Goal: Information Seeking & Learning: Learn about a topic

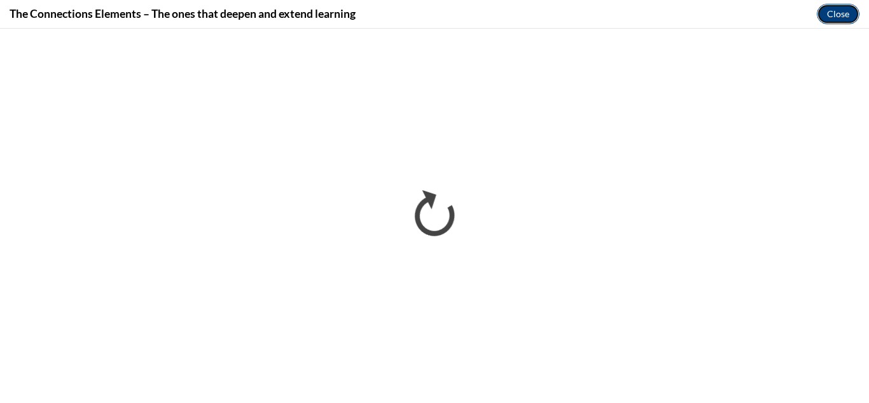
click at [828, 11] on button "Close" at bounding box center [838, 14] width 43 height 20
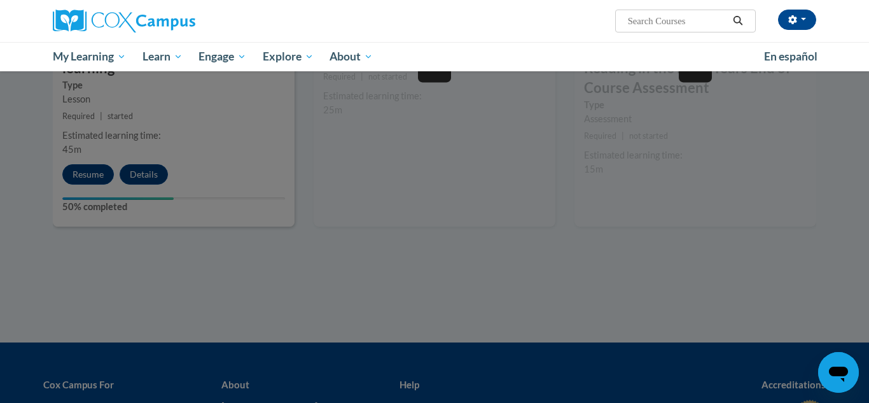
click at [467, 170] on div at bounding box center [434, 201] width 869 height 403
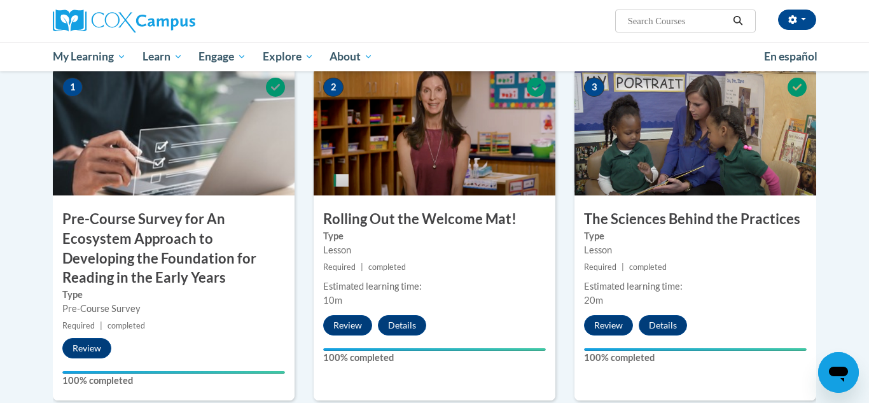
scroll to position [1279, 0]
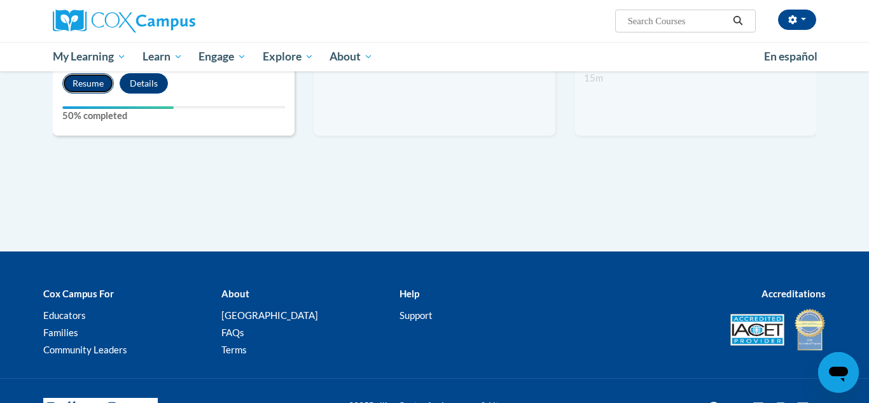
click at [86, 85] on button "Resume" at bounding box center [88, 83] width 52 height 20
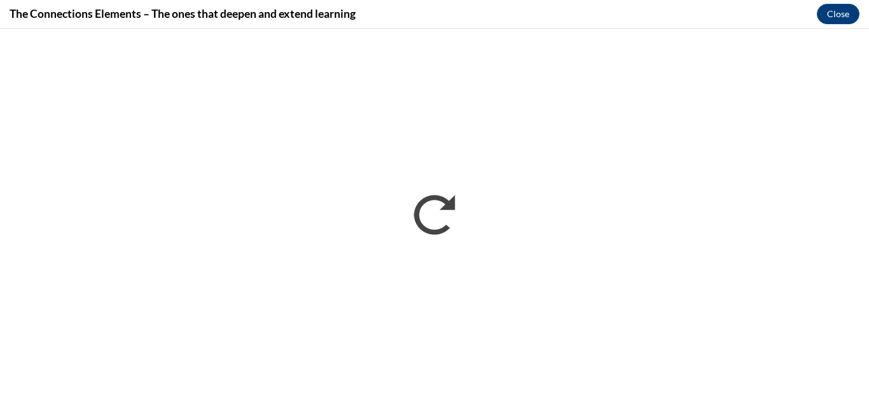
scroll to position [0, 0]
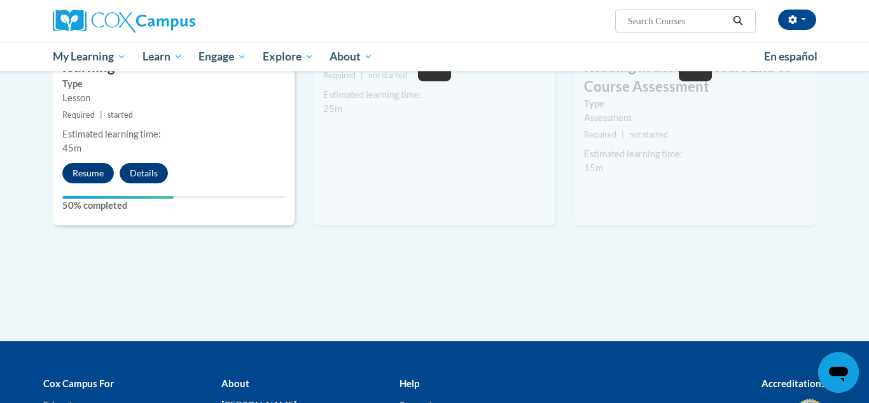
scroll to position [1192, 0]
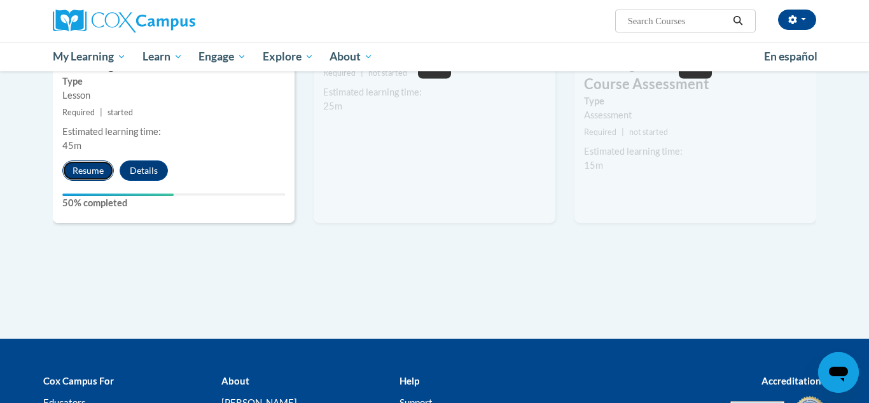
click at [90, 173] on button "Resume" at bounding box center [88, 170] width 52 height 20
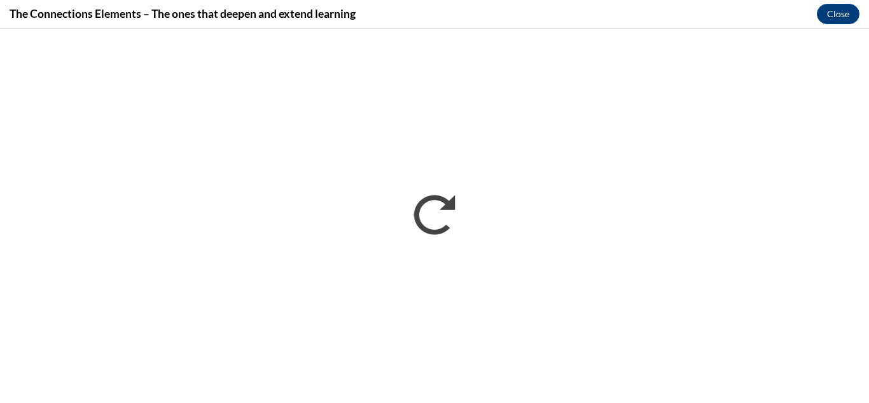
scroll to position [0, 0]
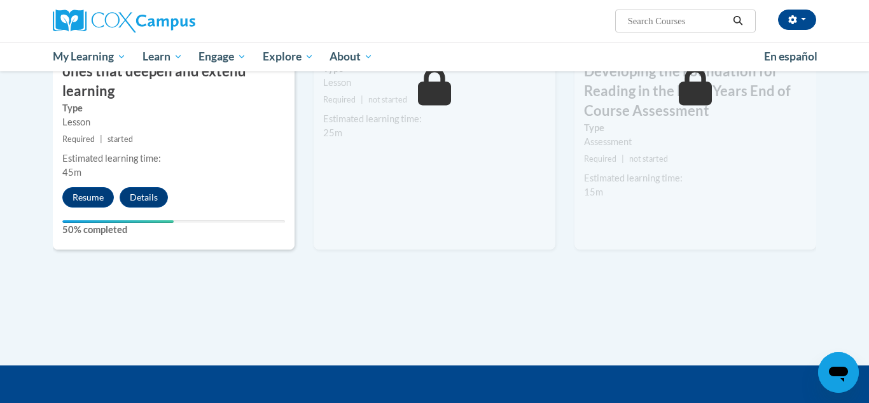
scroll to position [1157, 0]
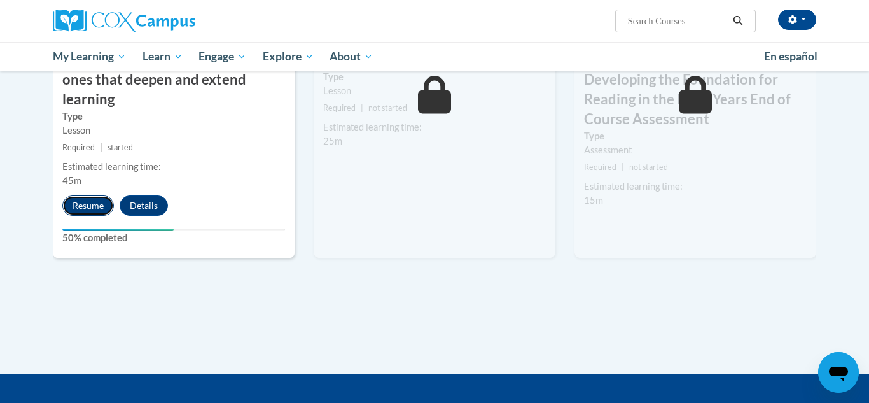
click at [81, 197] on button "Resume" at bounding box center [88, 205] width 52 height 20
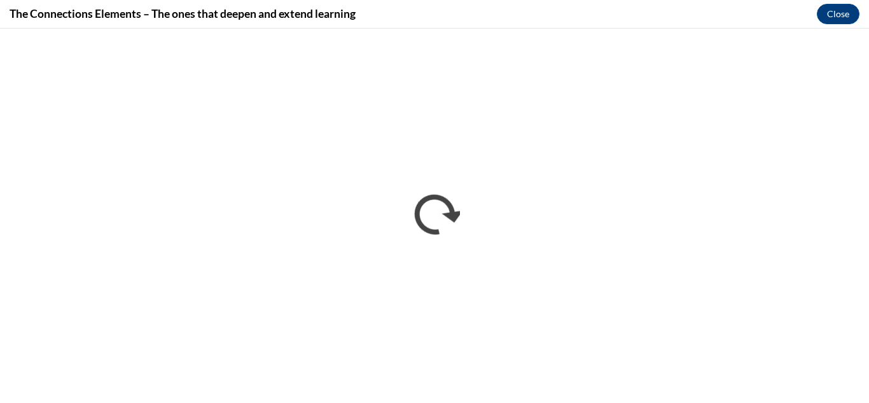
scroll to position [0, 0]
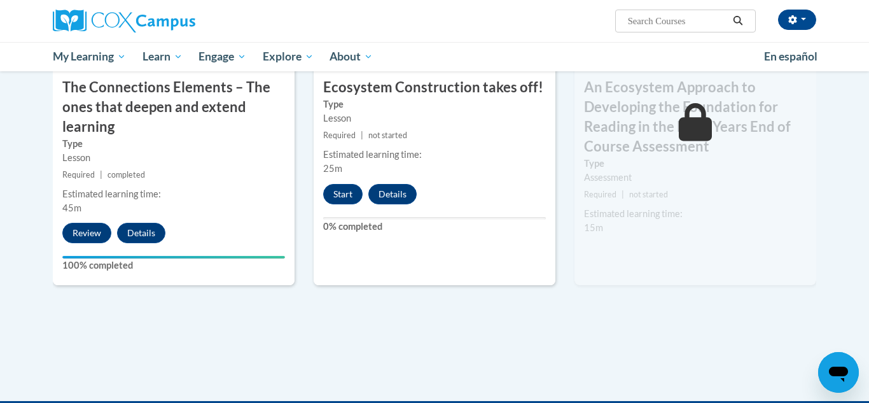
scroll to position [1136, 0]
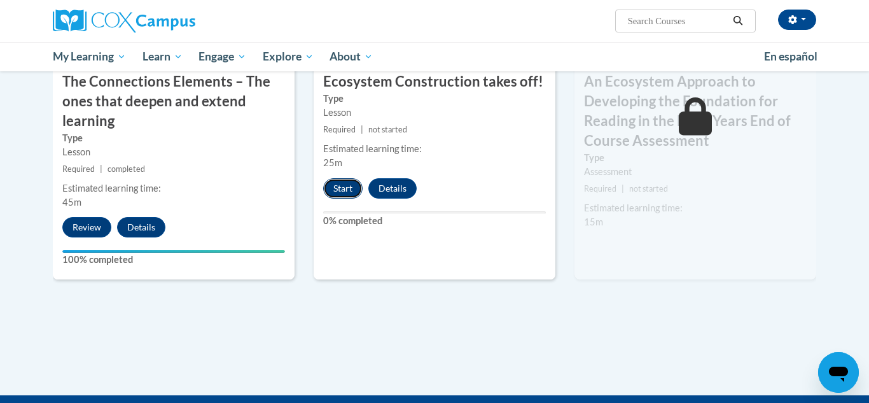
click at [341, 193] on button "Start" at bounding box center [342, 188] width 39 height 20
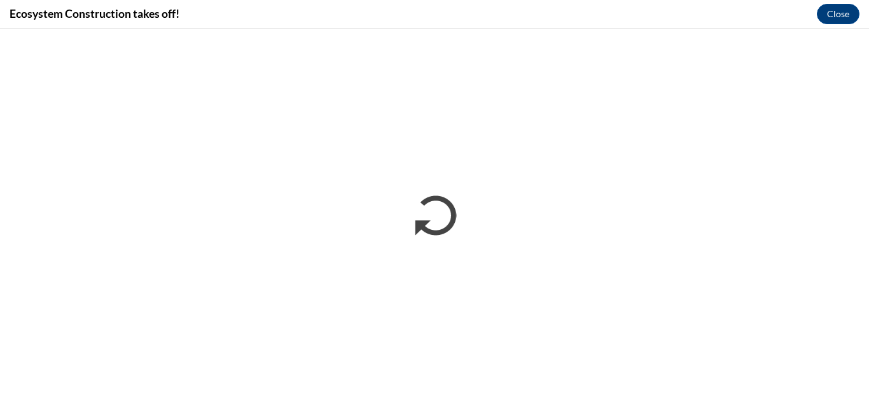
scroll to position [0, 0]
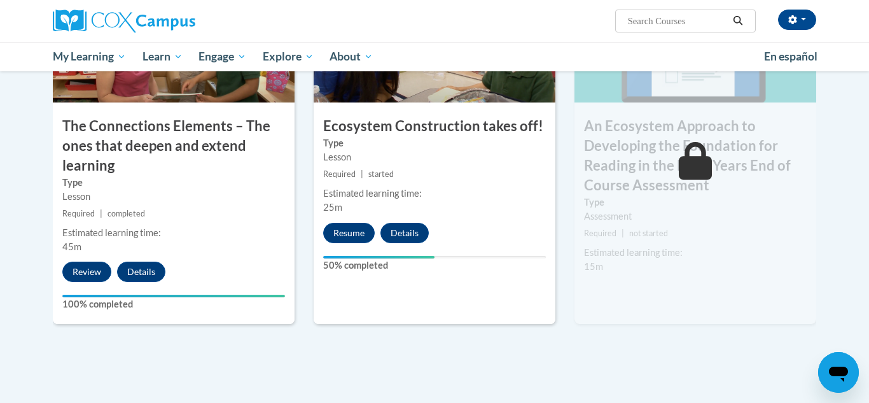
scroll to position [1154, 0]
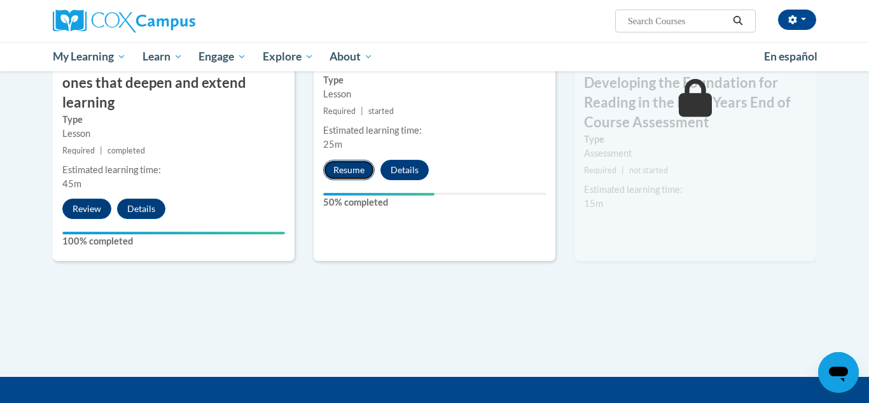
click at [341, 167] on button "Resume" at bounding box center [349, 170] width 52 height 20
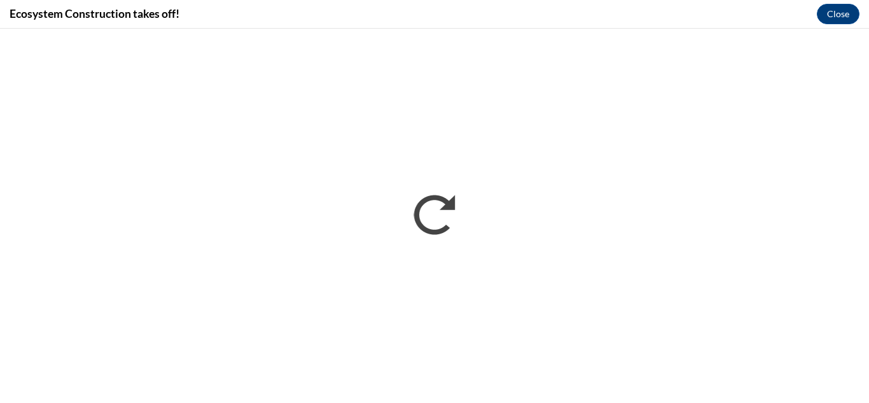
scroll to position [0, 0]
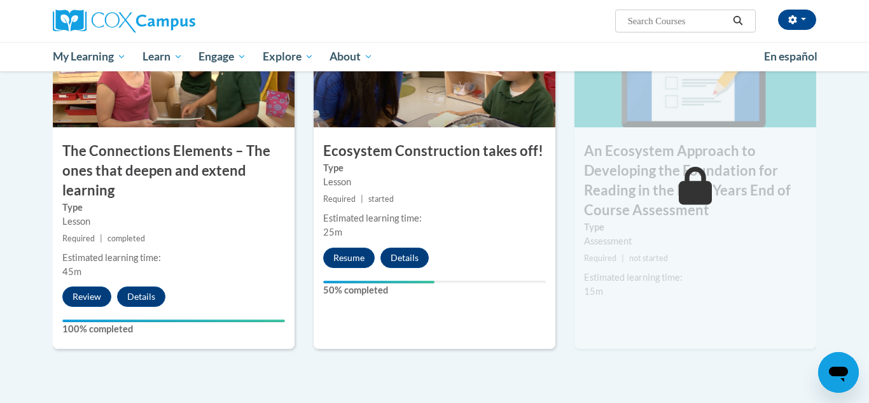
scroll to position [1250, 0]
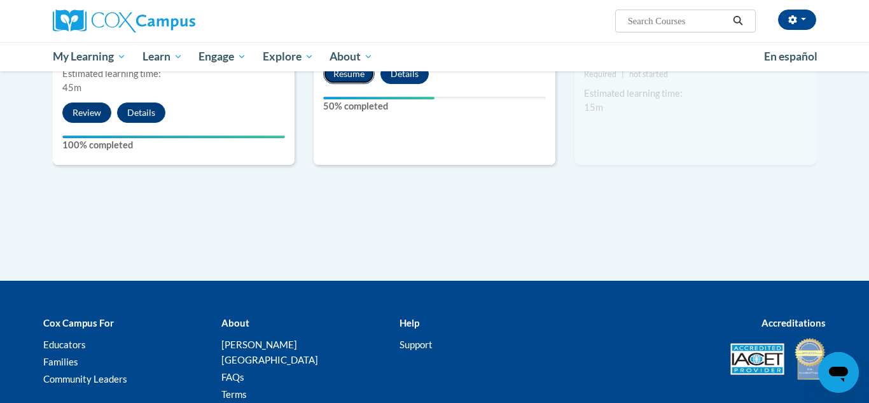
click at [344, 79] on button "Resume" at bounding box center [349, 74] width 52 height 20
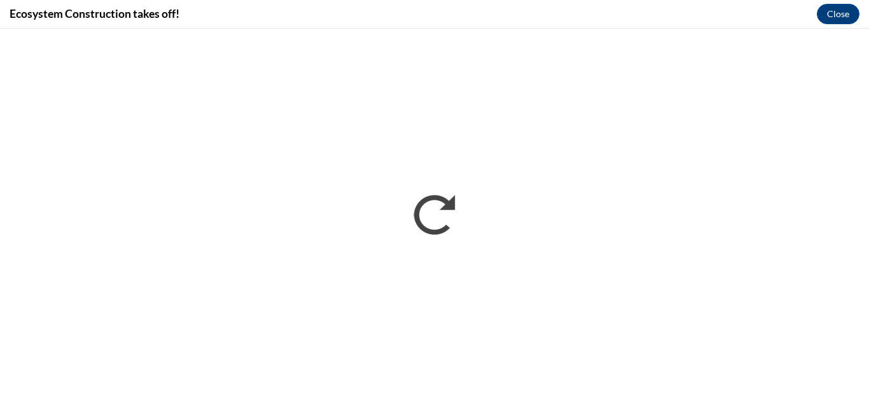
scroll to position [0, 0]
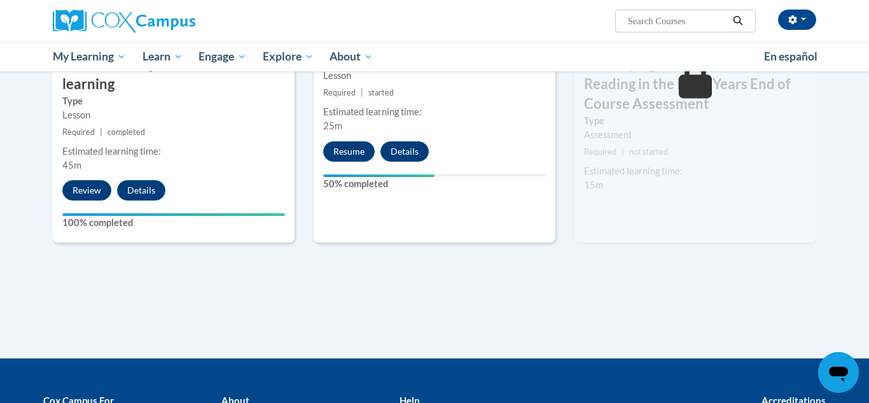
scroll to position [1168, 0]
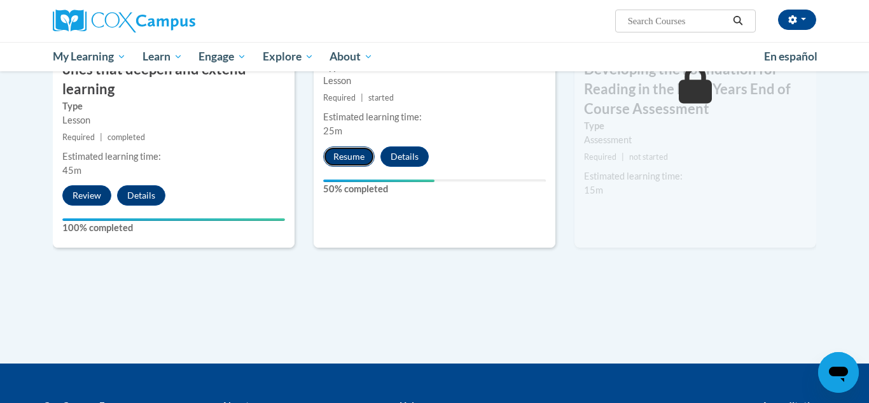
click at [351, 155] on button "Resume" at bounding box center [349, 156] width 52 height 20
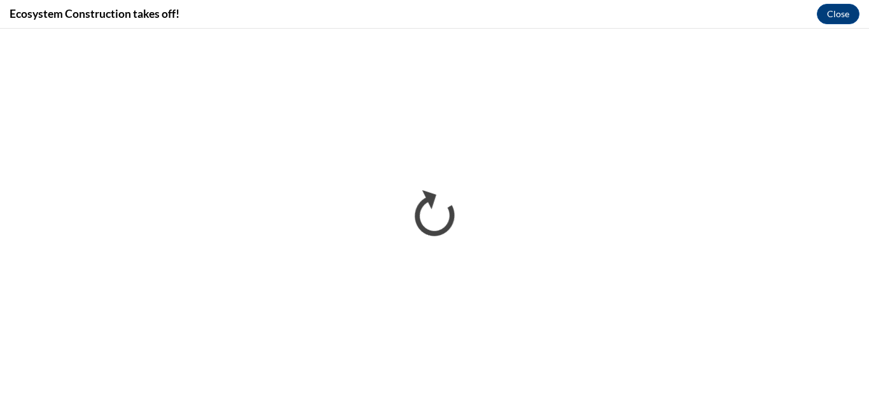
scroll to position [0, 0]
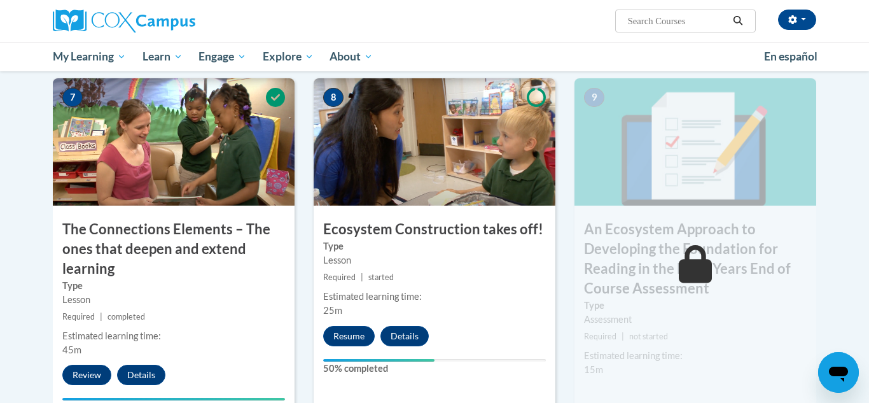
scroll to position [1068, 0]
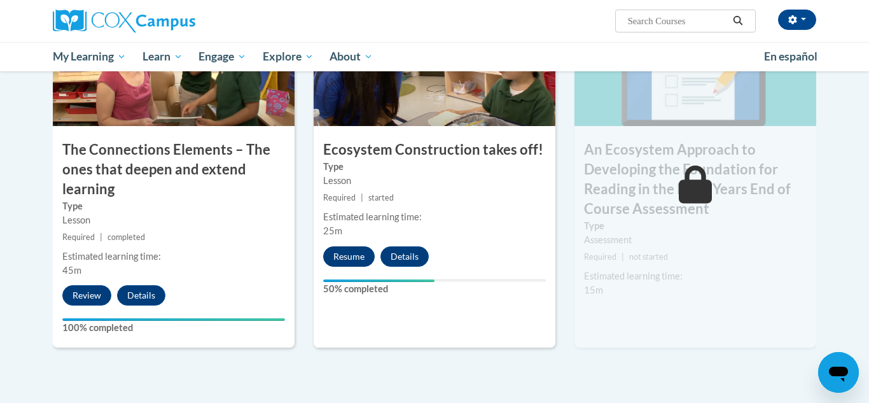
click at [347, 251] on button "Resume" at bounding box center [349, 256] width 52 height 20
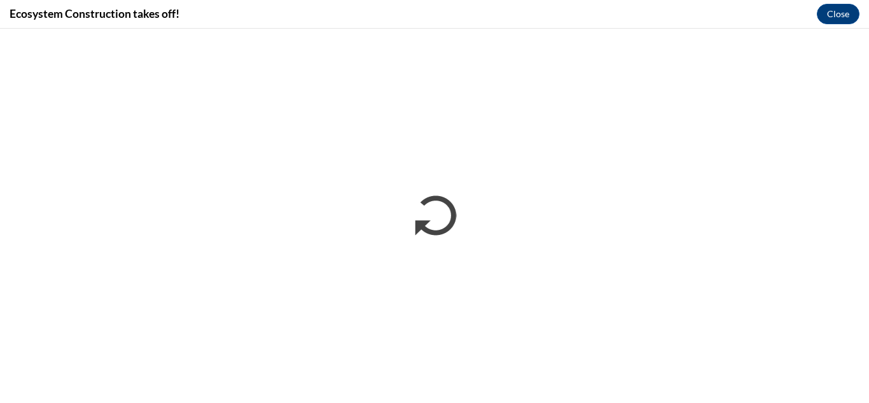
scroll to position [0, 0]
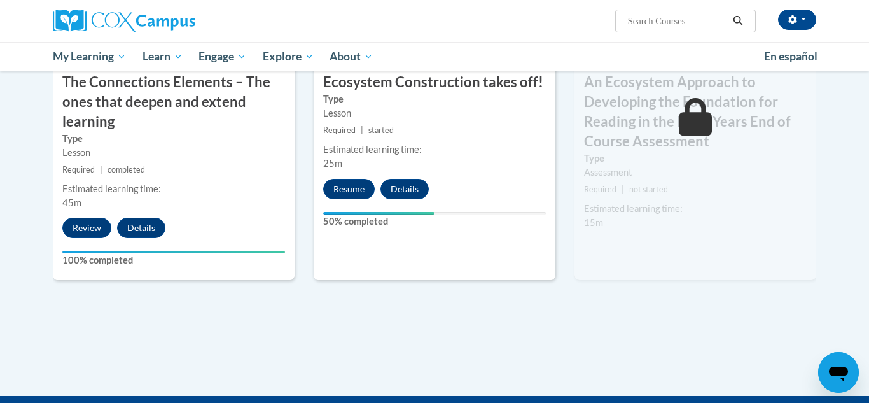
scroll to position [1143, 0]
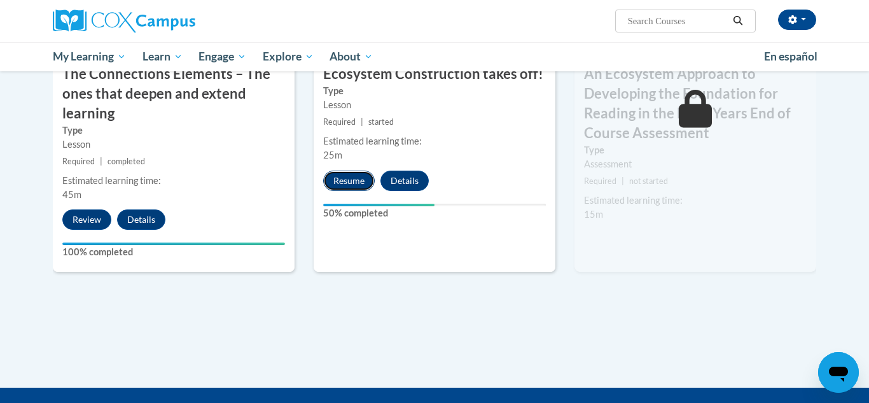
click at [350, 179] on button "Resume" at bounding box center [349, 180] width 52 height 20
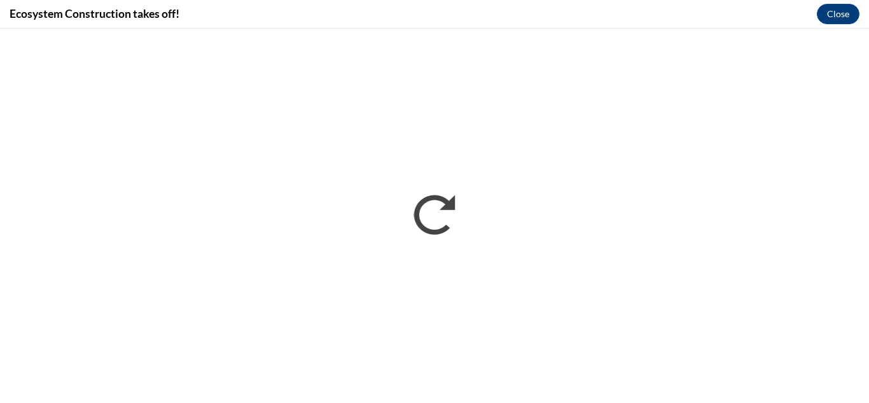
scroll to position [0, 0]
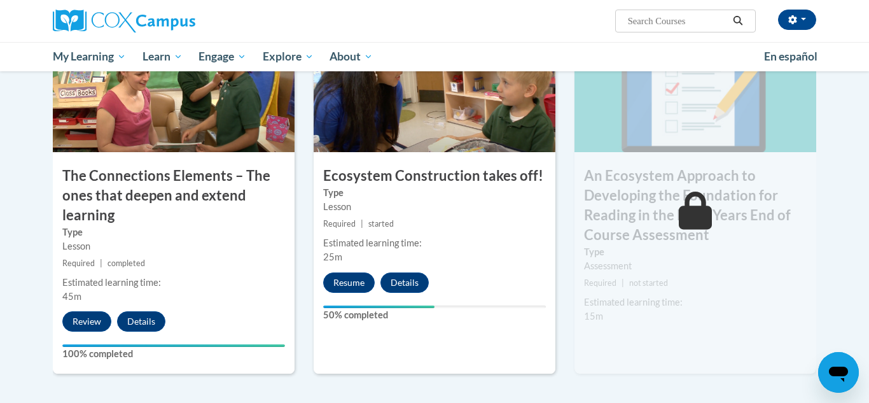
scroll to position [1110, 0]
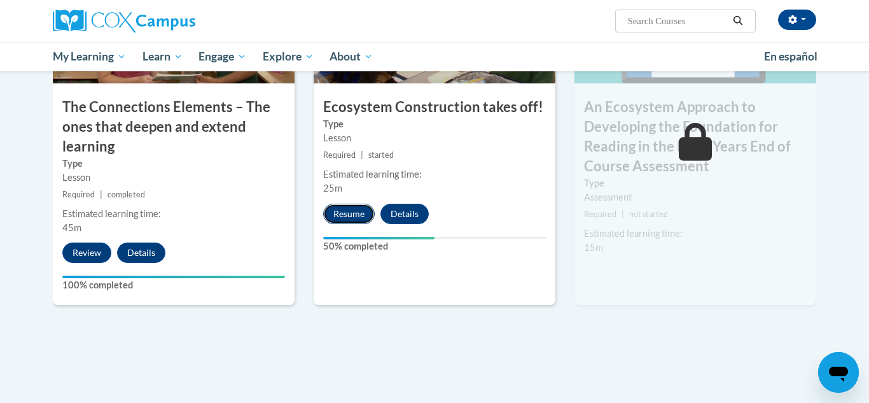
click at [343, 218] on button "Resume" at bounding box center [349, 213] width 52 height 20
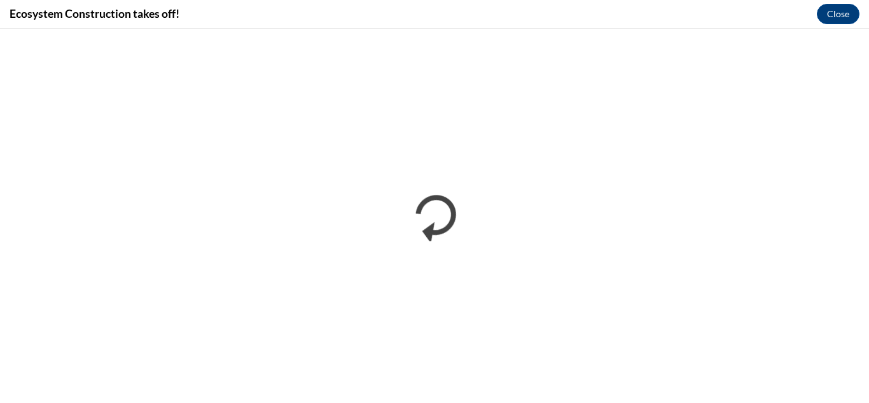
scroll to position [0, 0]
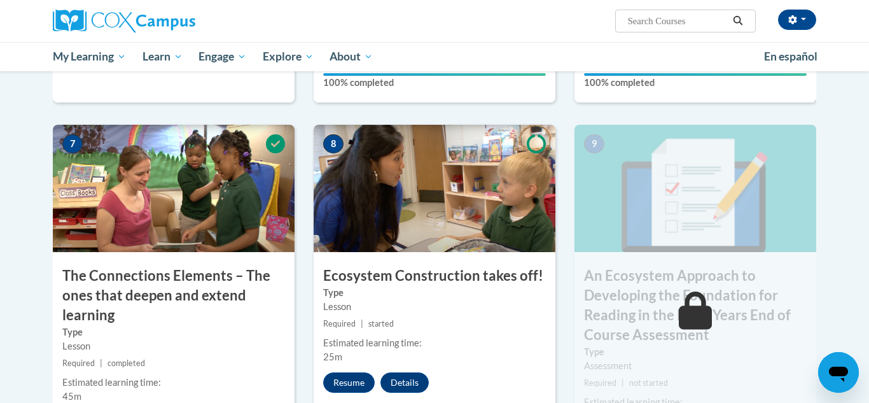
scroll to position [953, 0]
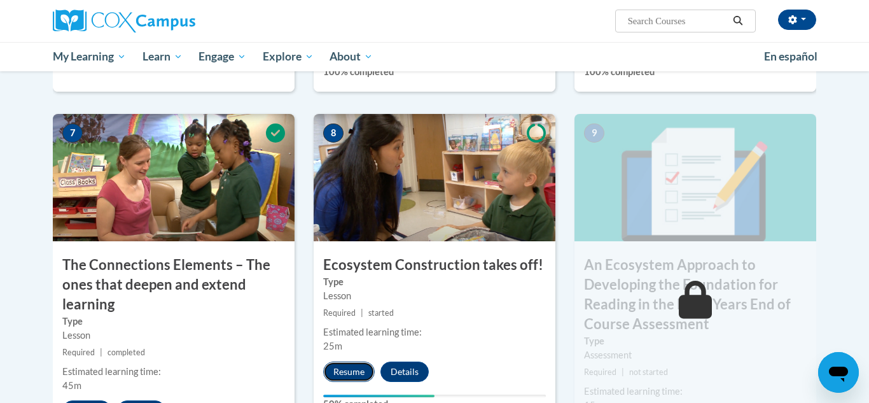
click at [340, 366] on button "Resume" at bounding box center [349, 371] width 52 height 20
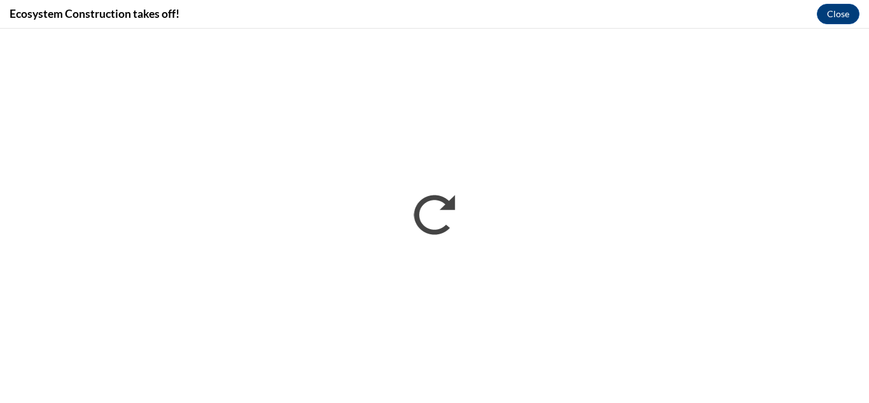
scroll to position [0, 0]
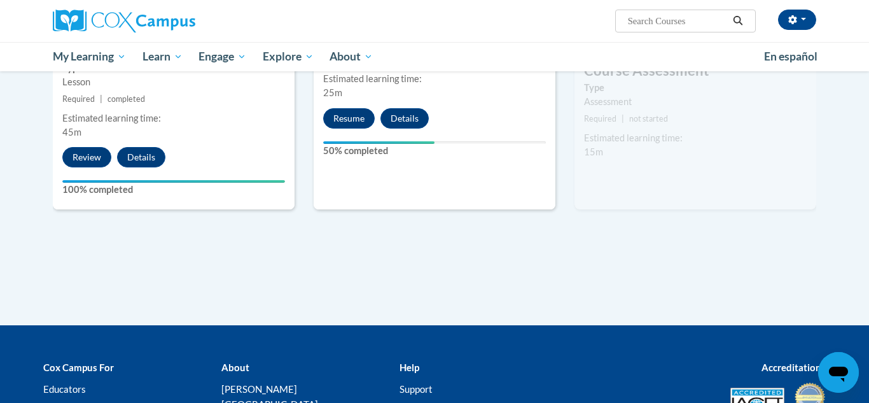
scroll to position [1211, 0]
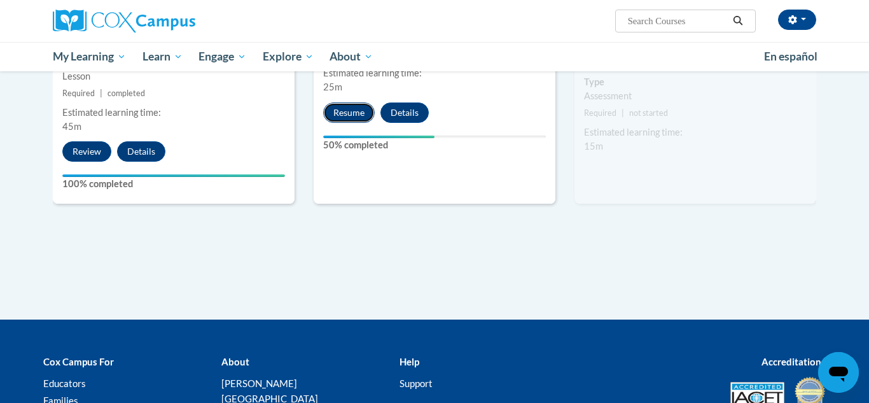
click at [347, 116] on button "Resume" at bounding box center [349, 112] width 52 height 20
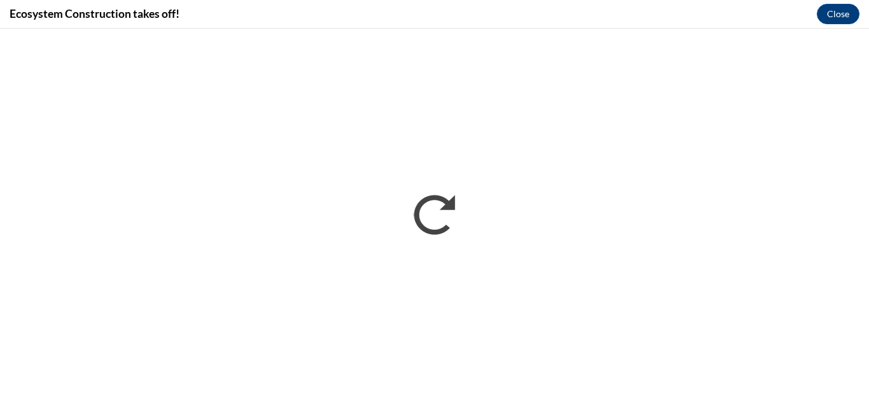
scroll to position [0, 0]
